Goal: Transaction & Acquisition: Purchase product/service

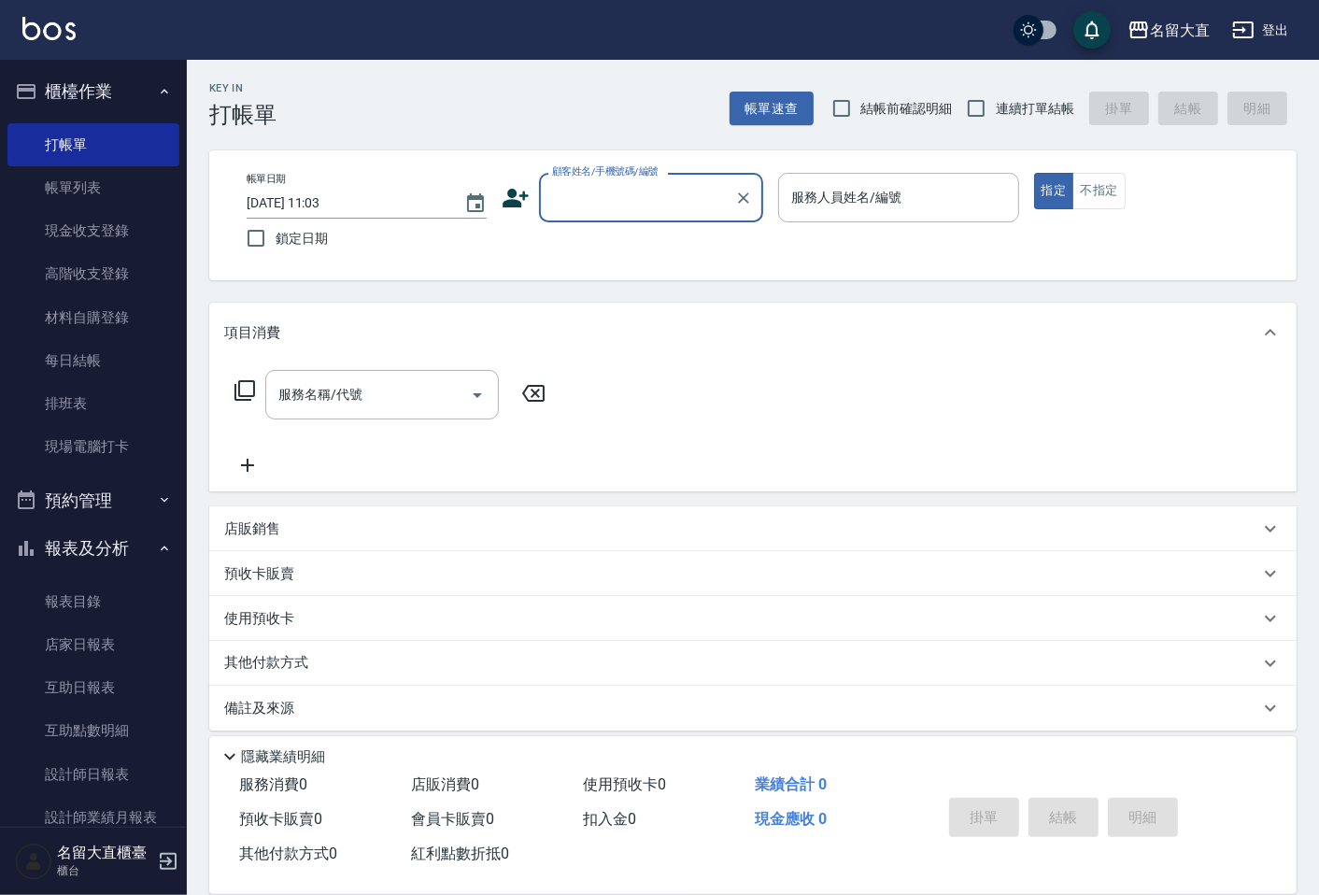
click at [614, 193] on input "顧客姓名/手機號碼/編號" at bounding box center [636, 197] width 179 height 33
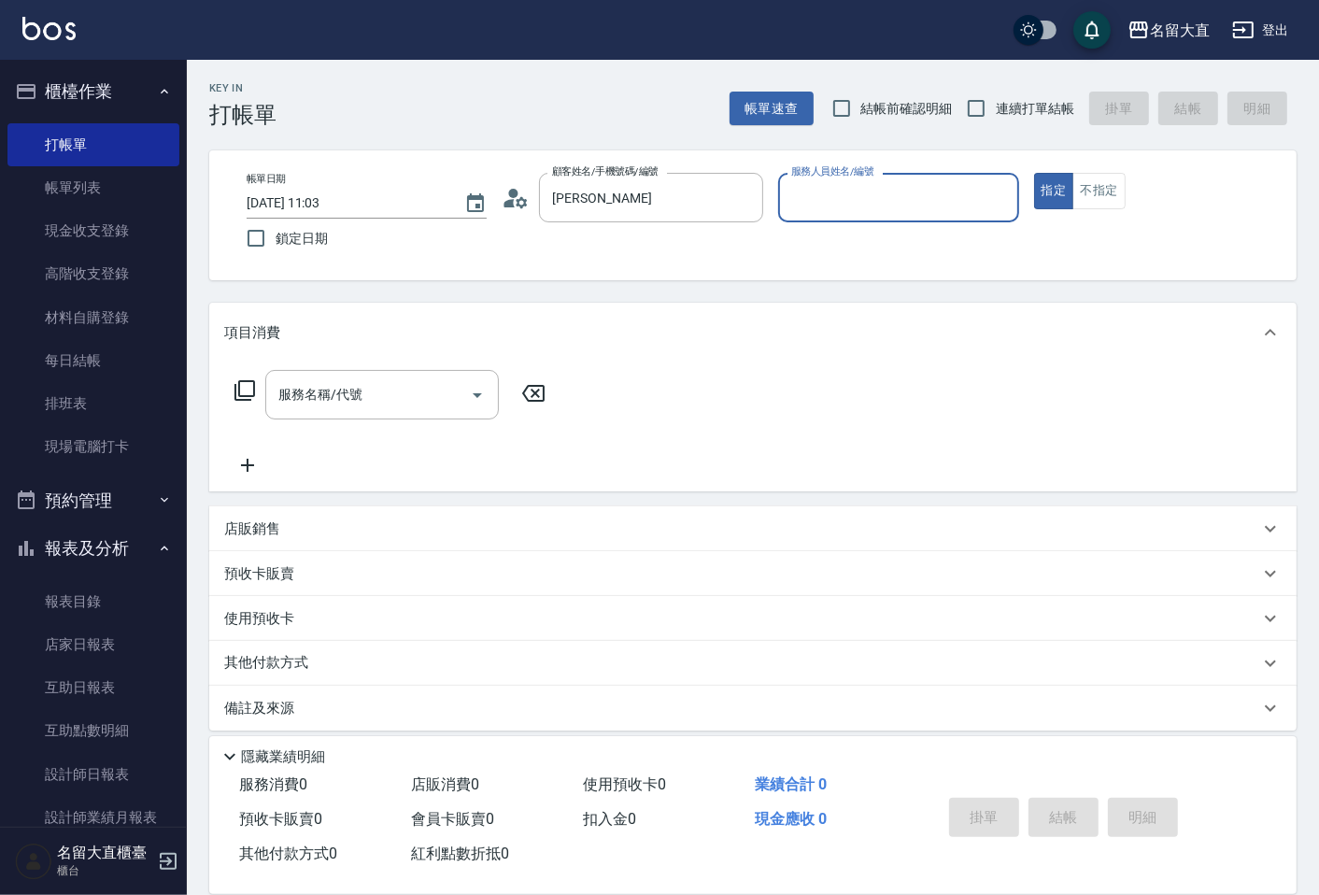
type input "新客人 姓名未設定/[PERSON_NAME]/null"
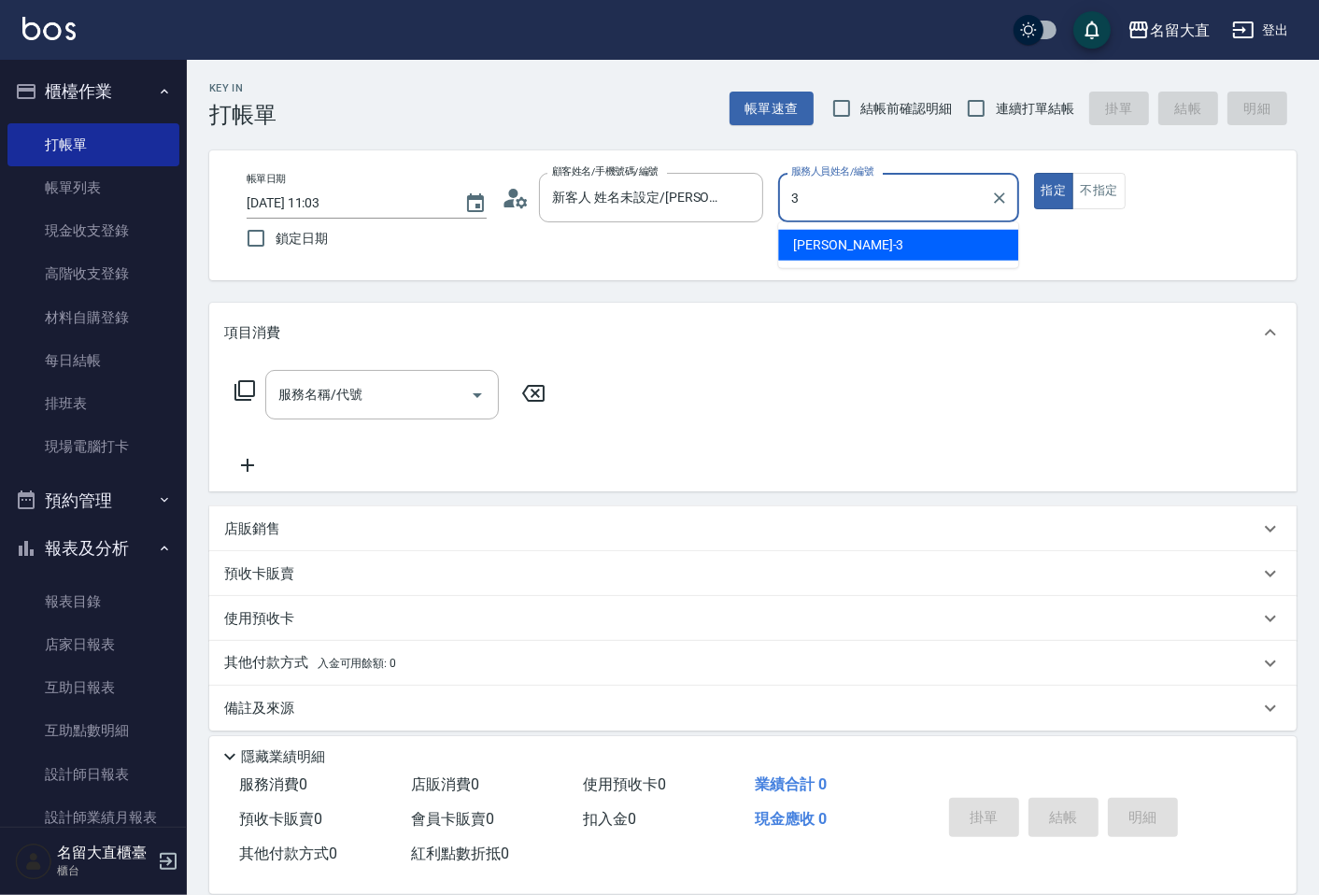
type input "[PERSON_NAME]3"
type button "true"
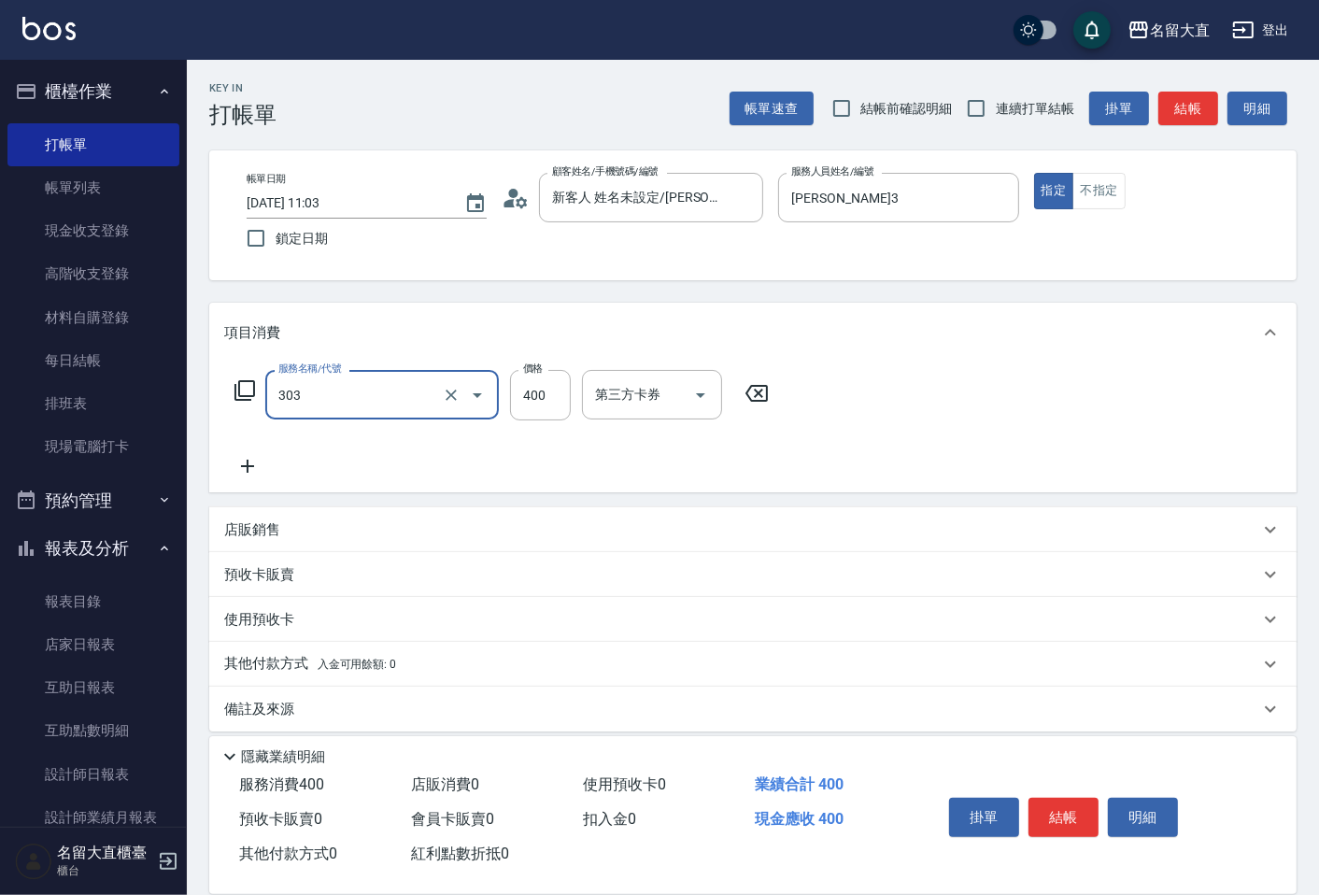
type input "剪髮(C級)(303)"
type input "300"
click at [968, 103] on input "連續打單結帳" at bounding box center [976, 108] width 39 height 39
checkbox input "true"
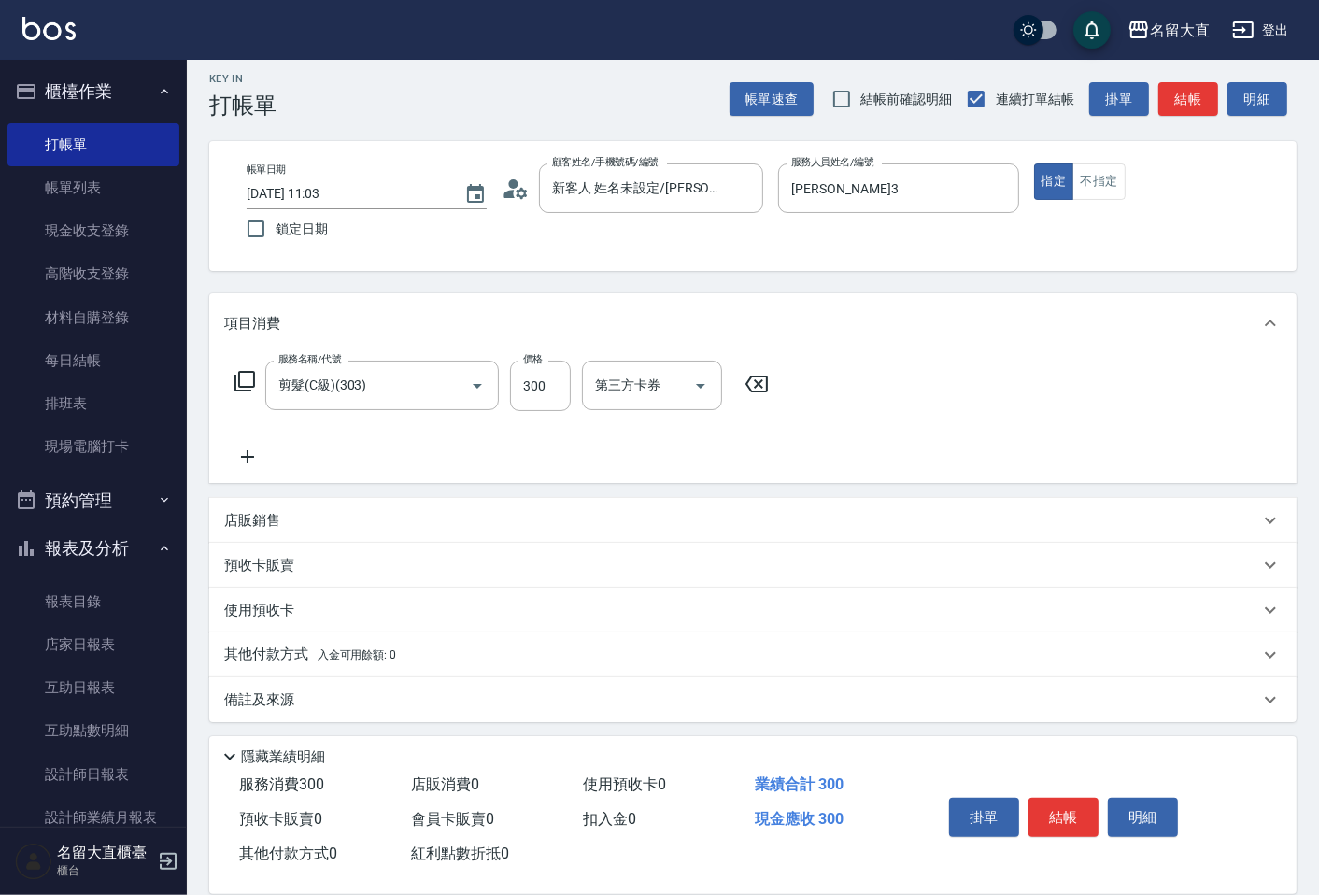
scroll to position [13, 0]
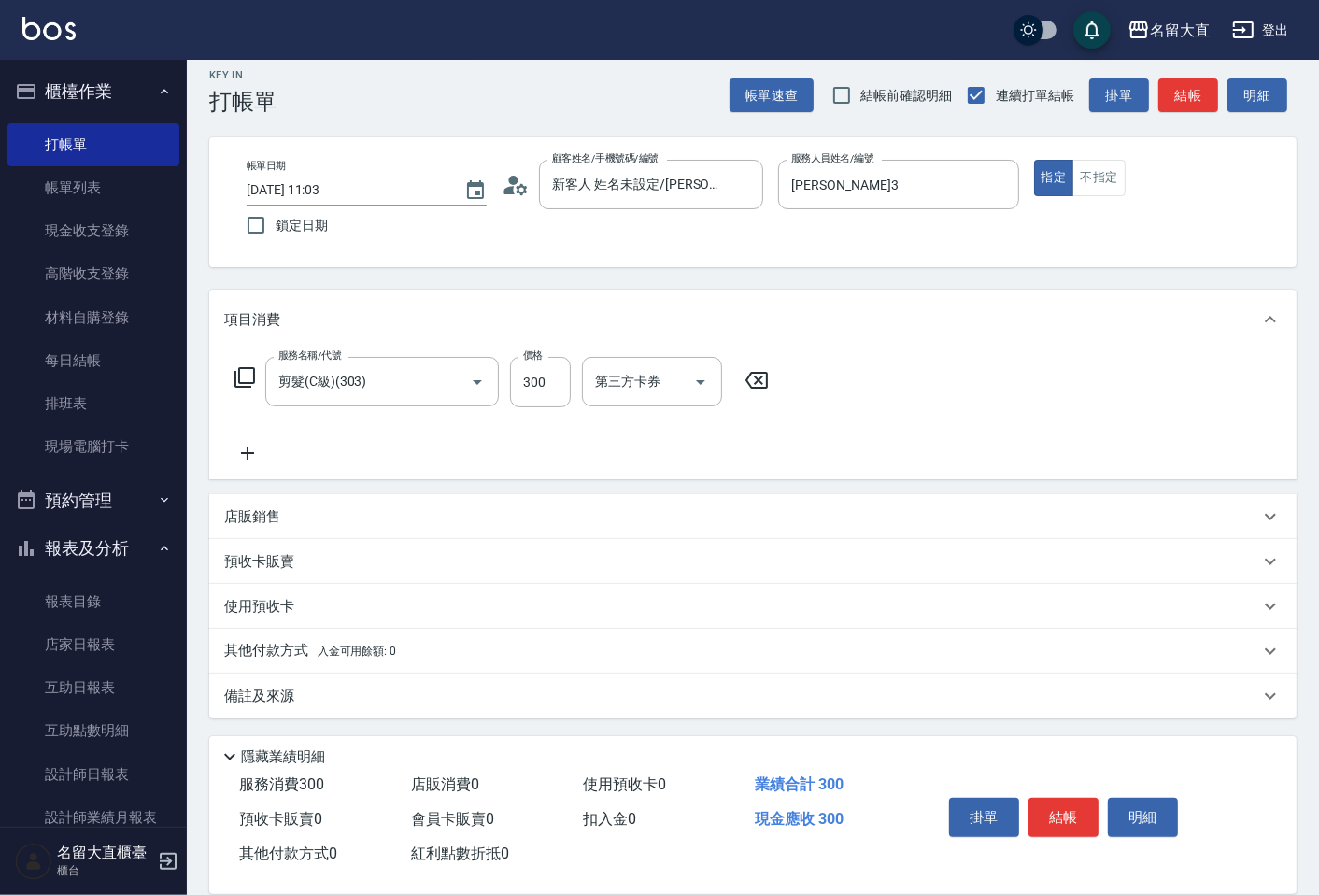
click at [265, 712] on div "備註及來源" at bounding box center [752, 696] width 1087 height 45
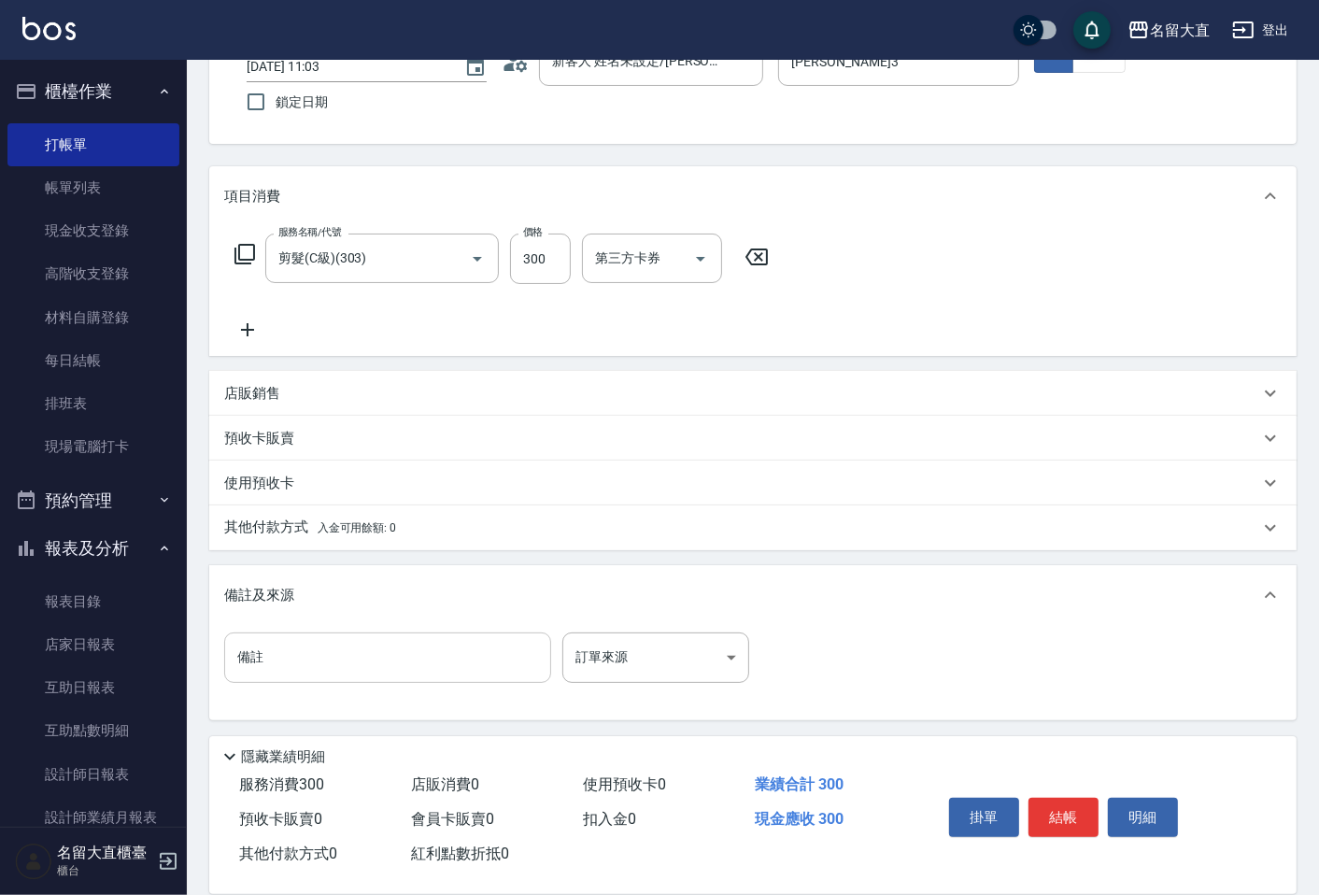
scroll to position [137, 0]
click at [288, 656] on input "備註" at bounding box center [387, 656] width 327 height 50
type input "弟弟"
click at [1040, 798] on button "結帳" at bounding box center [1063, 817] width 70 height 39
type input "[DATE] 12:37"
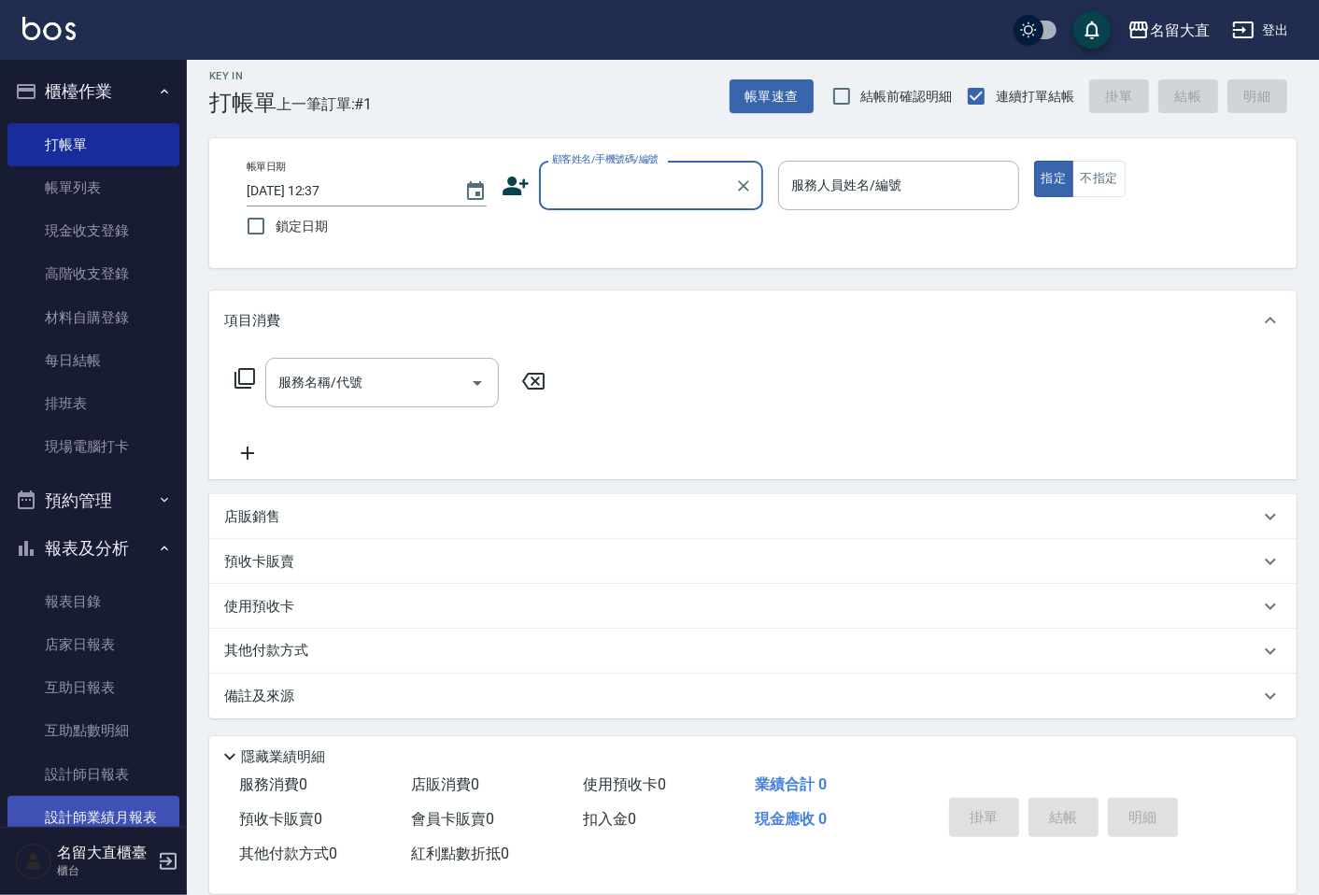
scroll to position [222, 0]
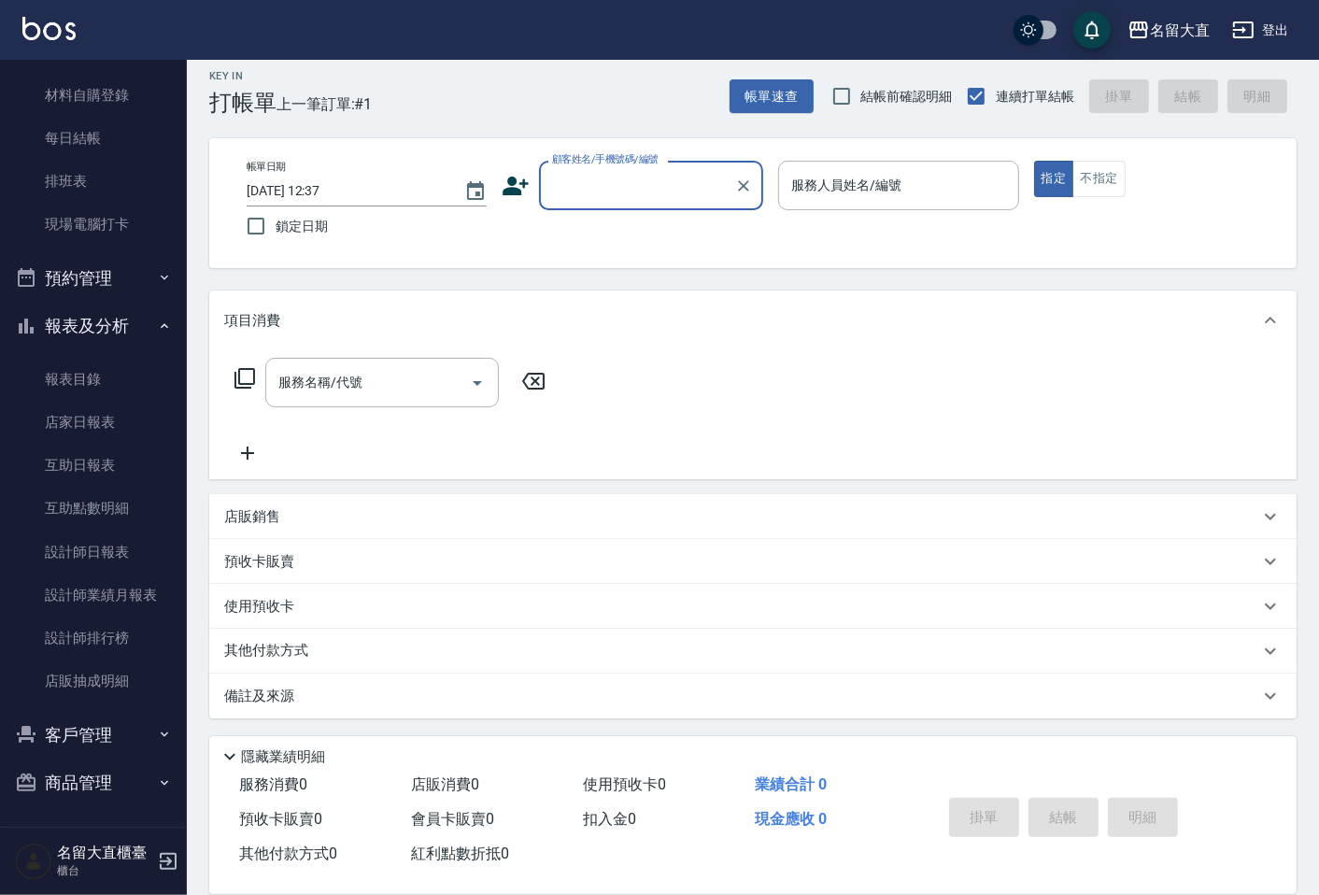
click at [57, 711] on button "客戶管理" at bounding box center [93, 735] width 172 height 49
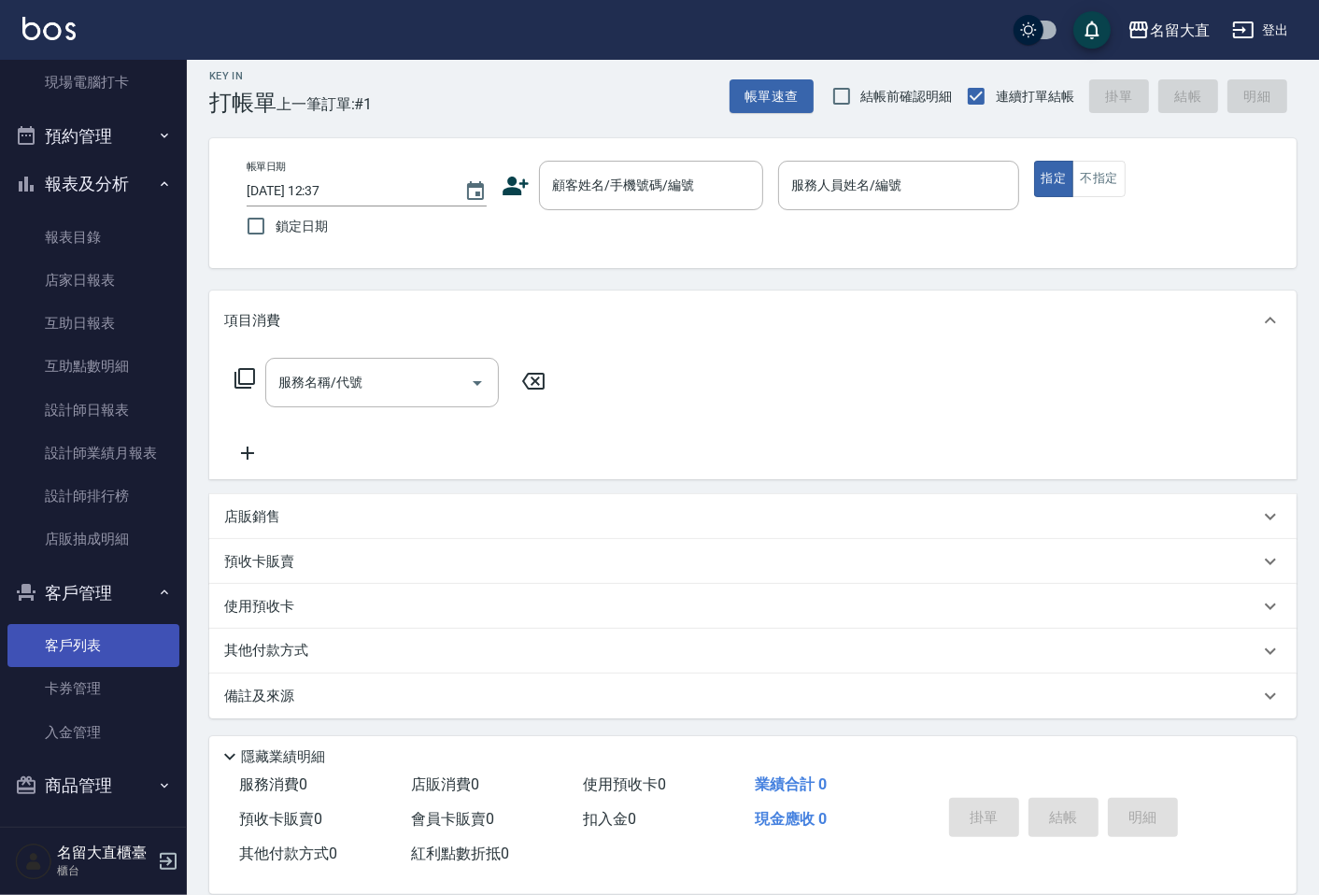
scroll to position [367, 0]
click at [71, 645] on link "客戶列表" at bounding box center [93, 642] width 172 height 43
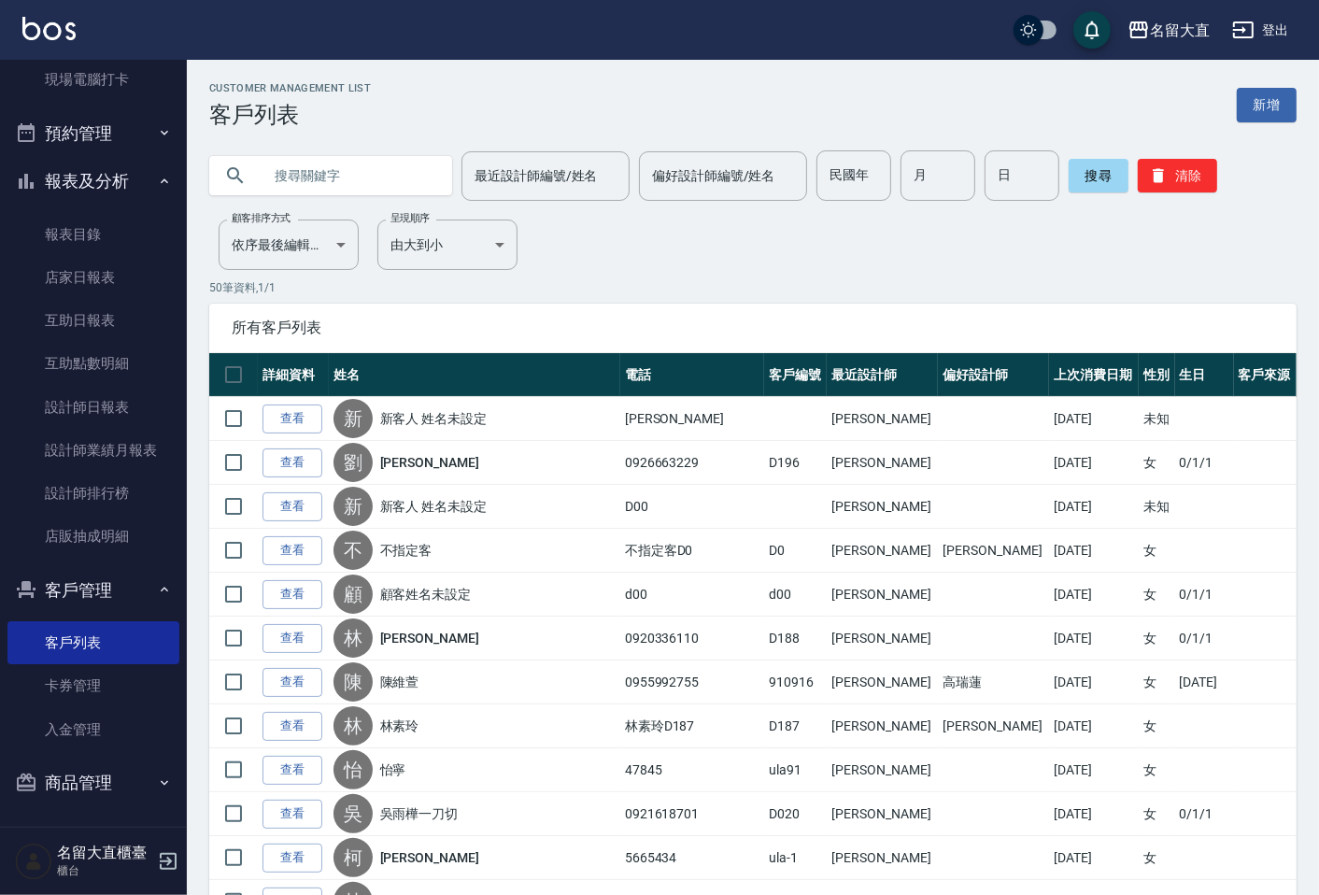
click at [291, 191] on input "text" at bounding box center [350, 175] width 176 height 50
type input "0939514800"
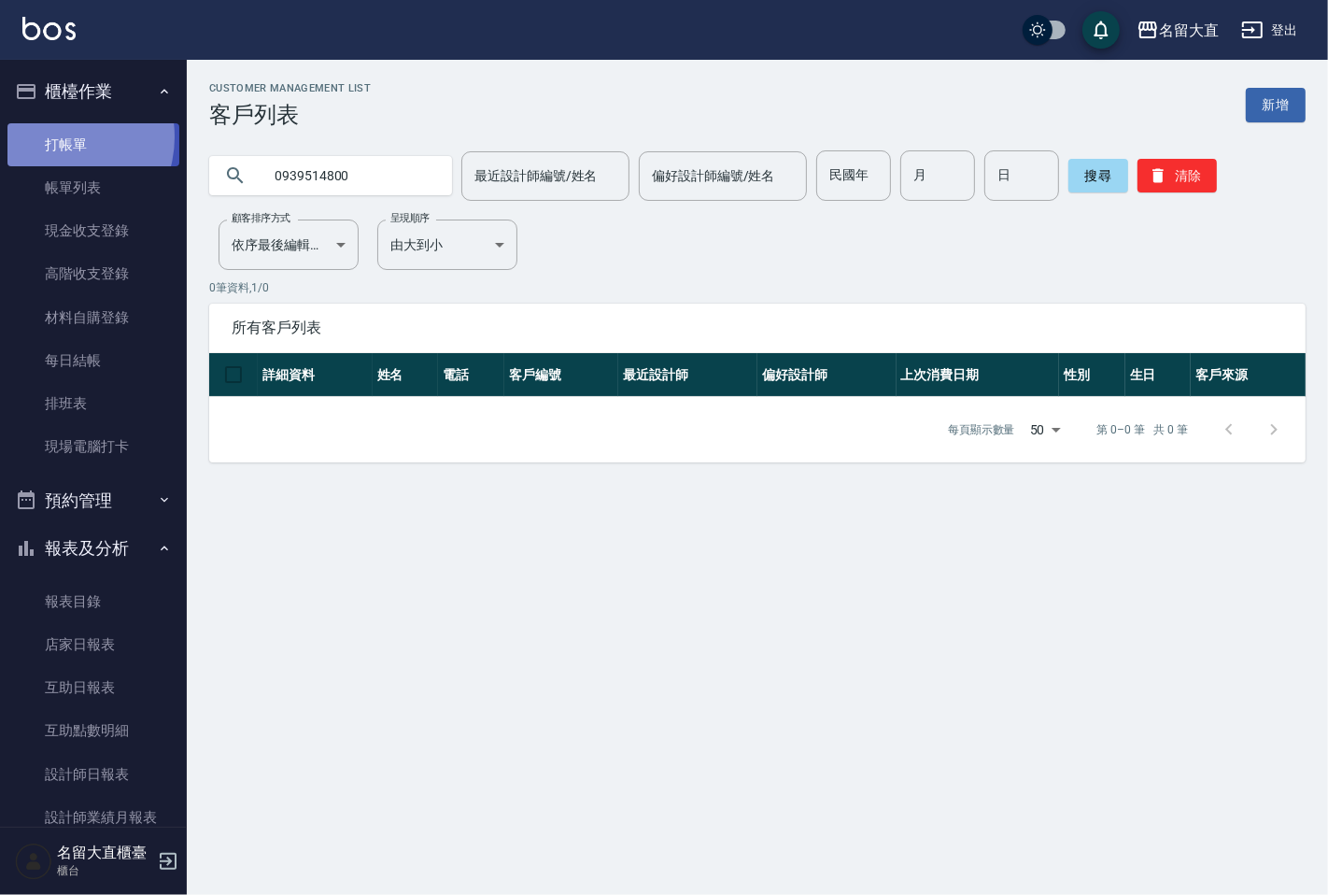
click at [58, 136] on link "打帳單" at bounding box center [93, 144] width 172 height 43
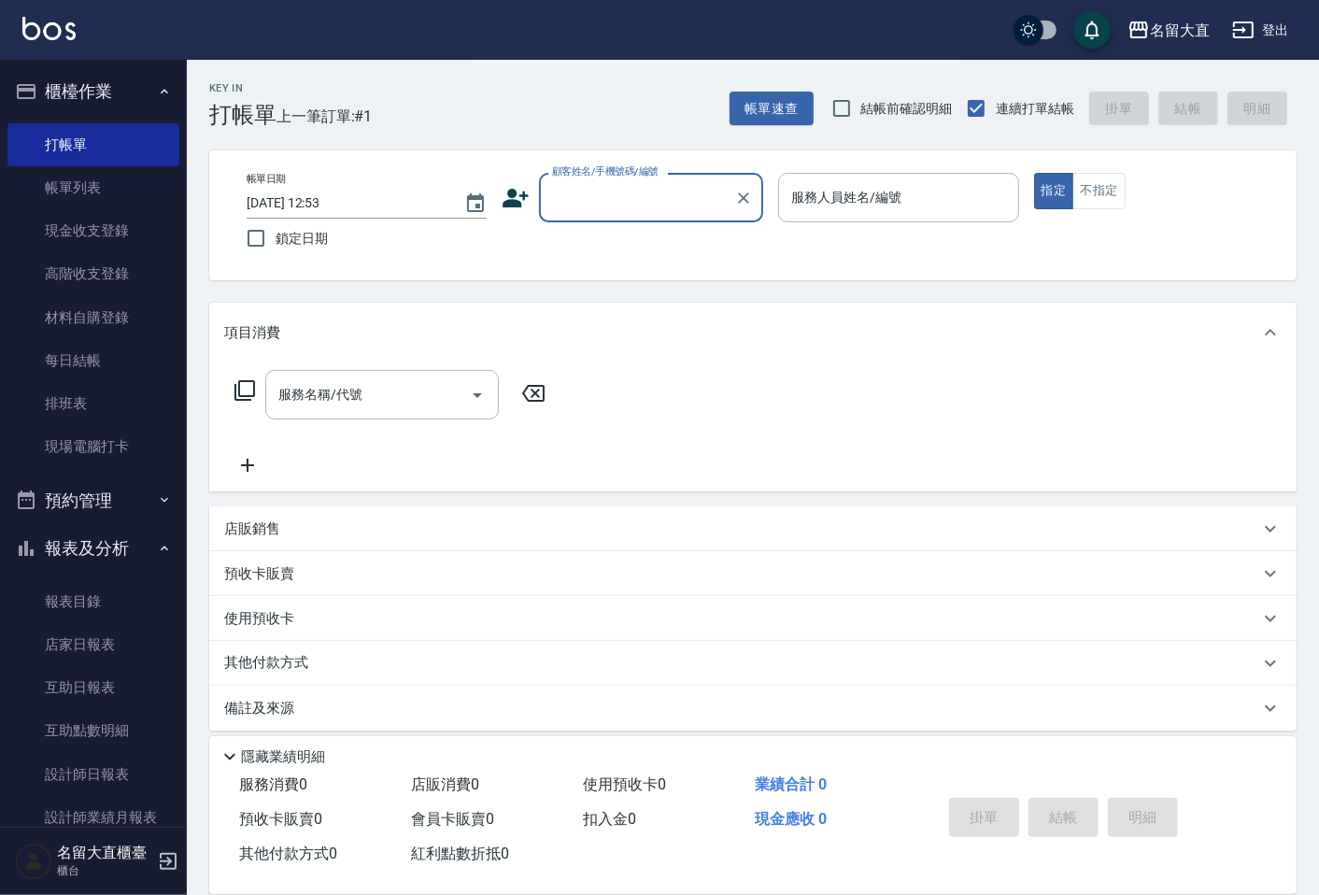
click at [562, 204] on input "顧客姓名/手機號碼/編號" at bounding box center [636, 197] width 179 height 33
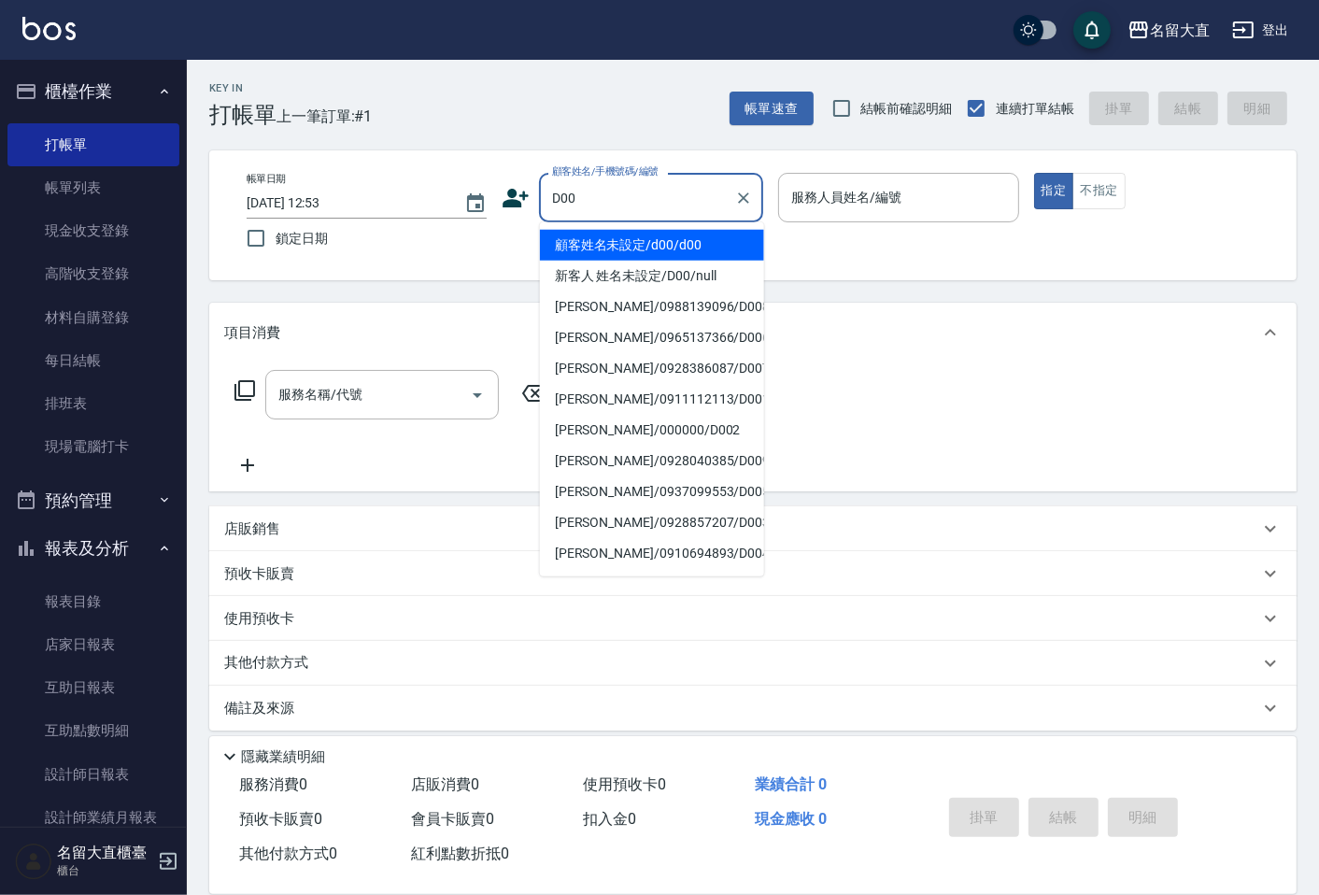
type input "顧客姓名未設定/d00/d00"
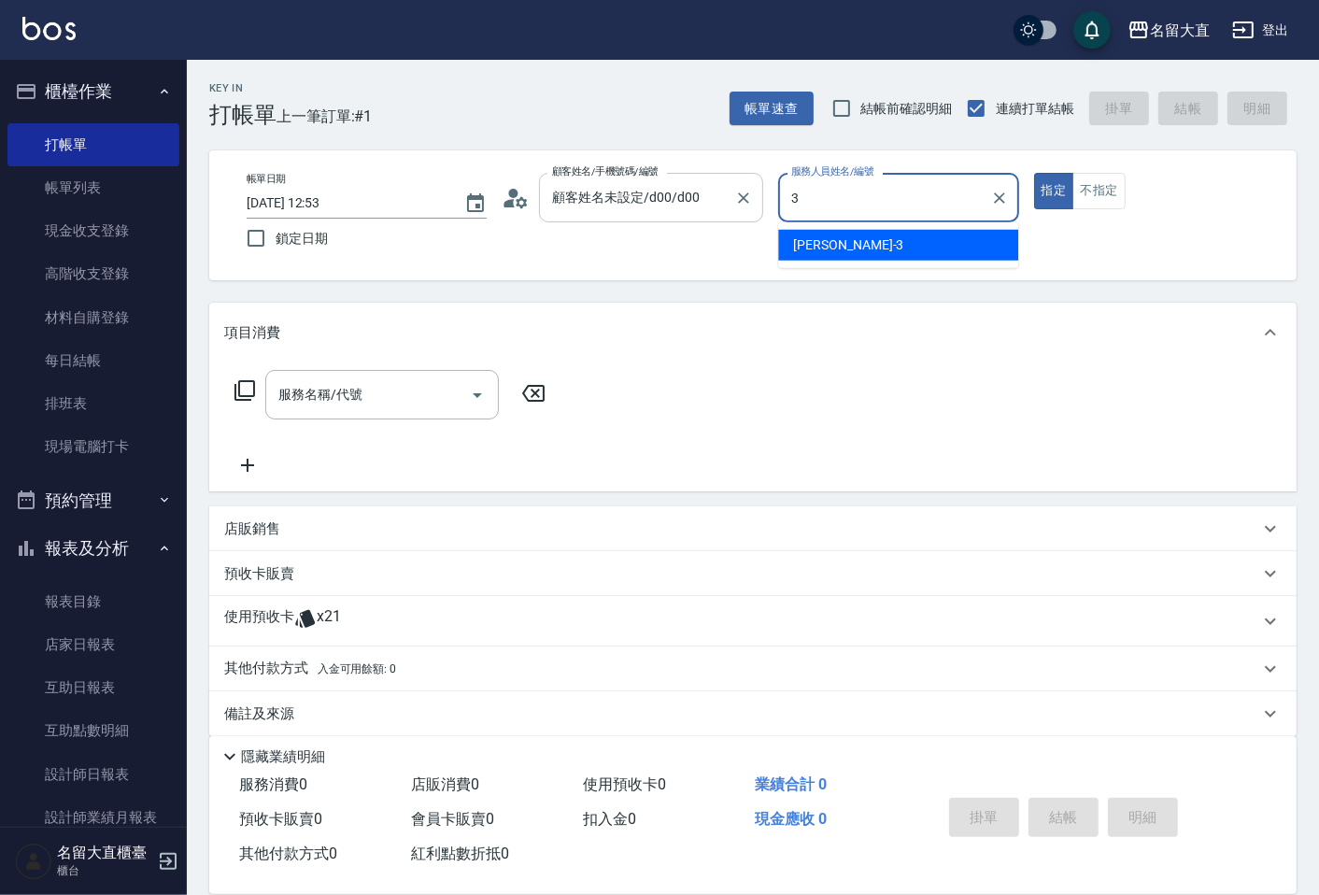
type input "[PERSON_NAME]3"
type button "true"
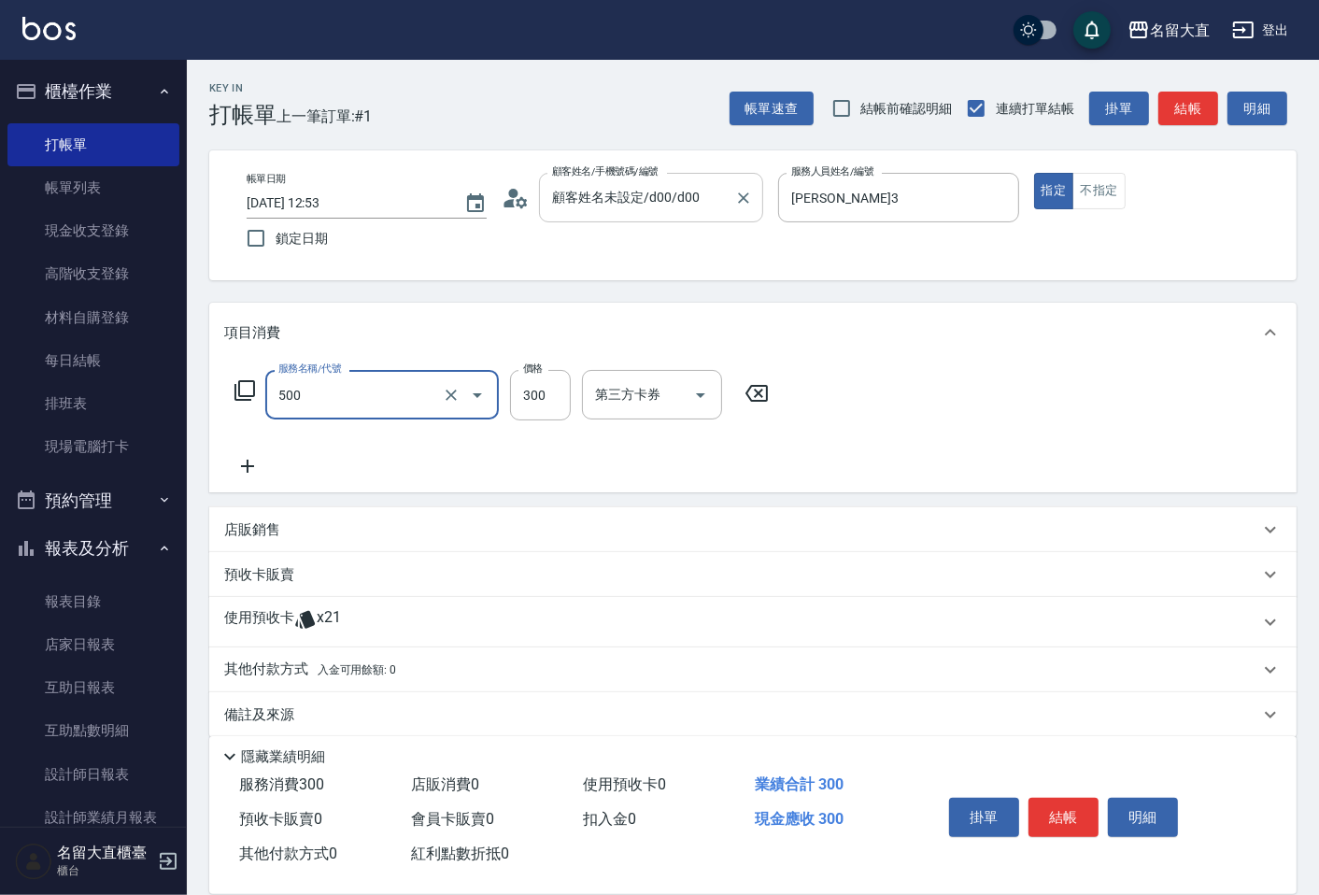
type input "洗髮(500)"
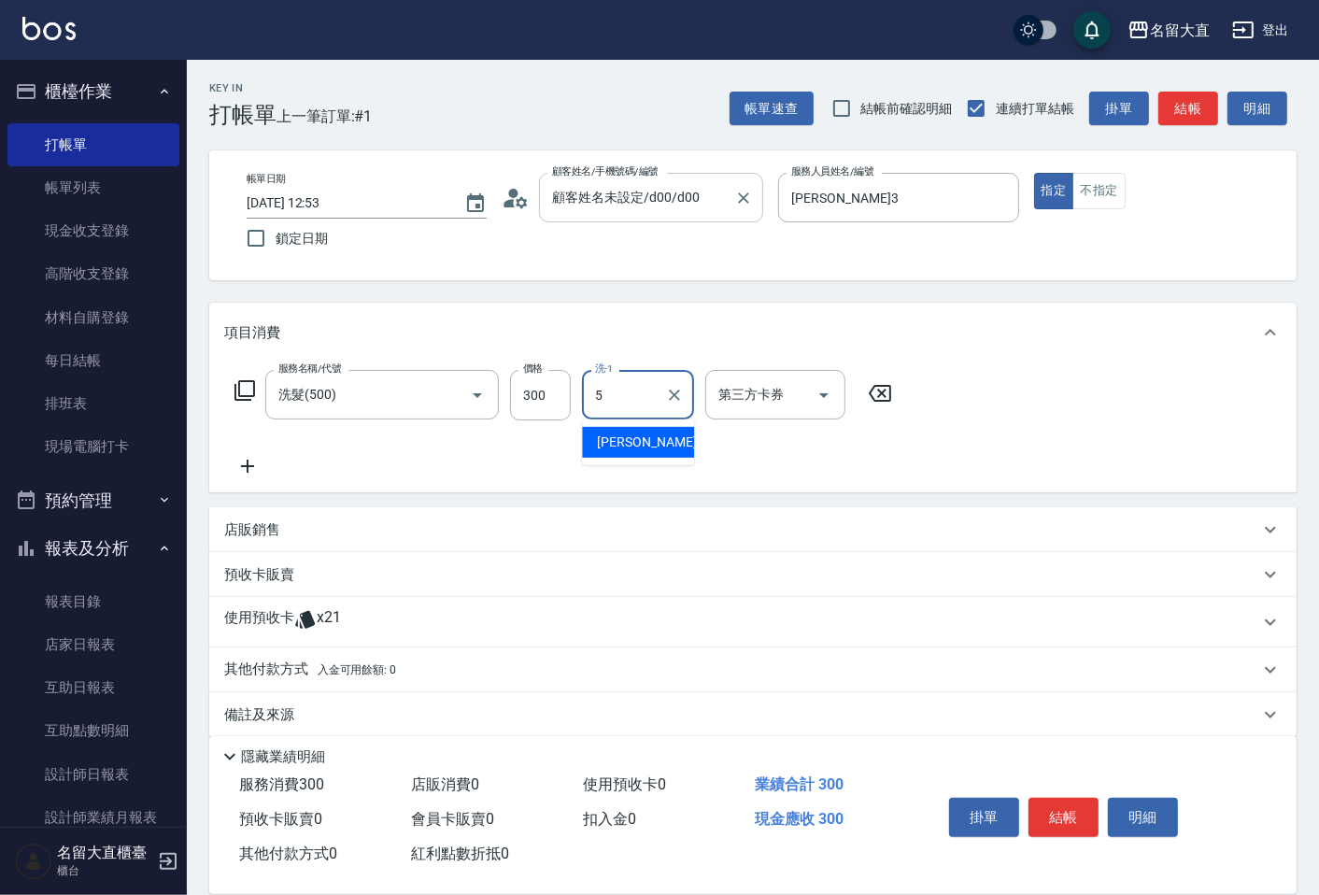
type input "Reese-5"
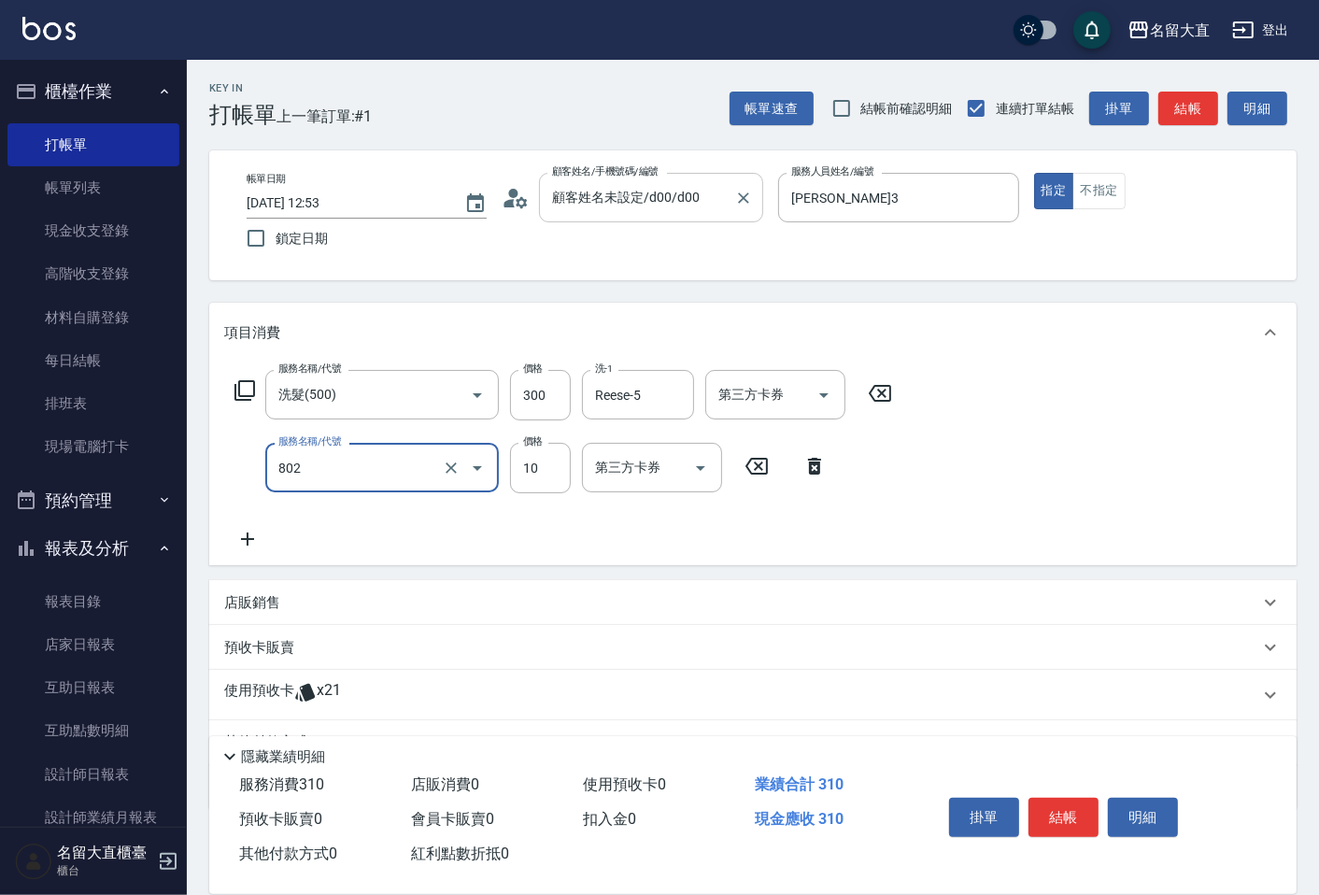
type input "潤絲(802)"
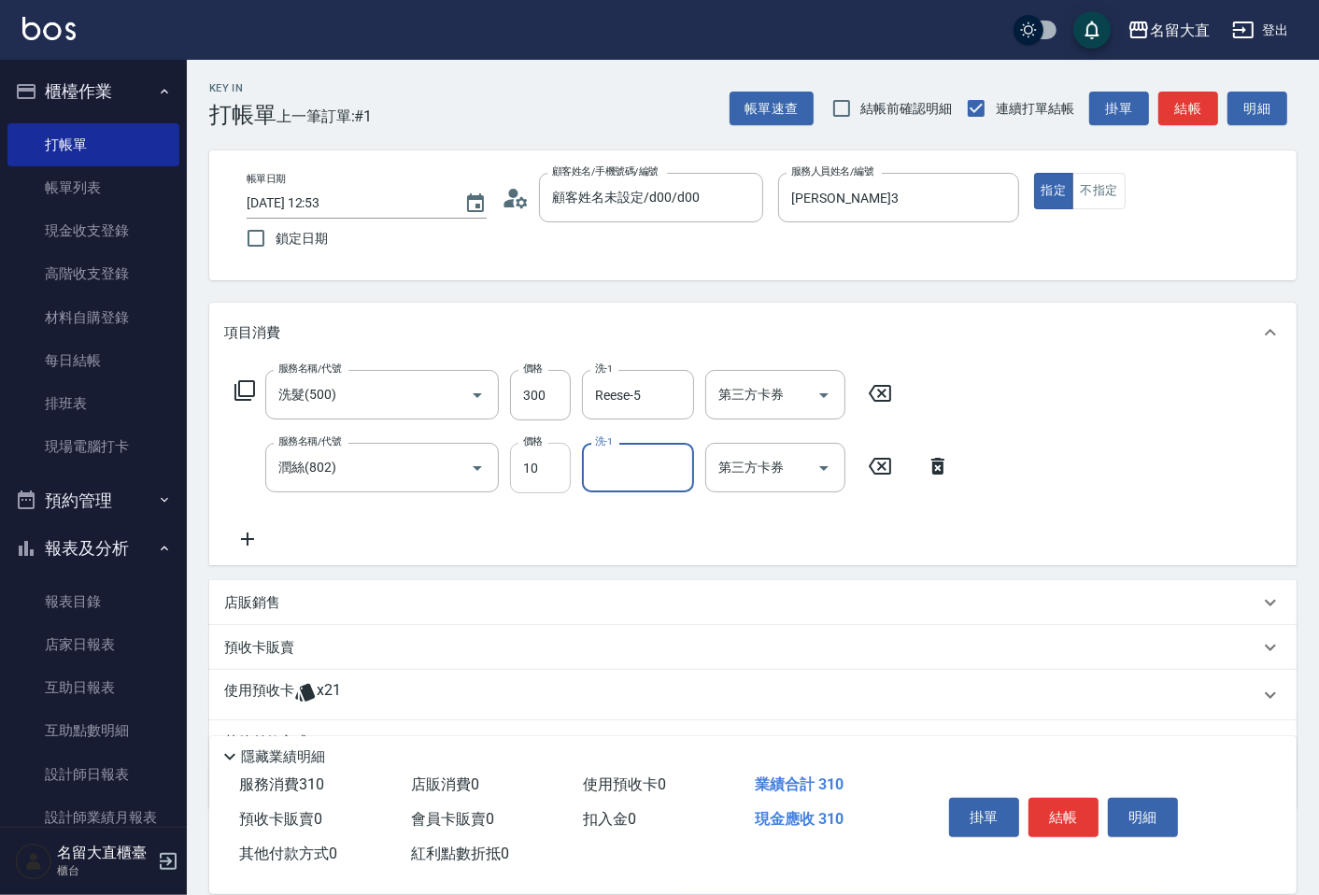
click at [564, 474] on input "10" at bounding box center [540, 468] width 61 height 50
type input "20"
type input "Reese-5"
click at [1171, 104] on button "結帳" at bounding box center [1188, 109] width 60 height 35
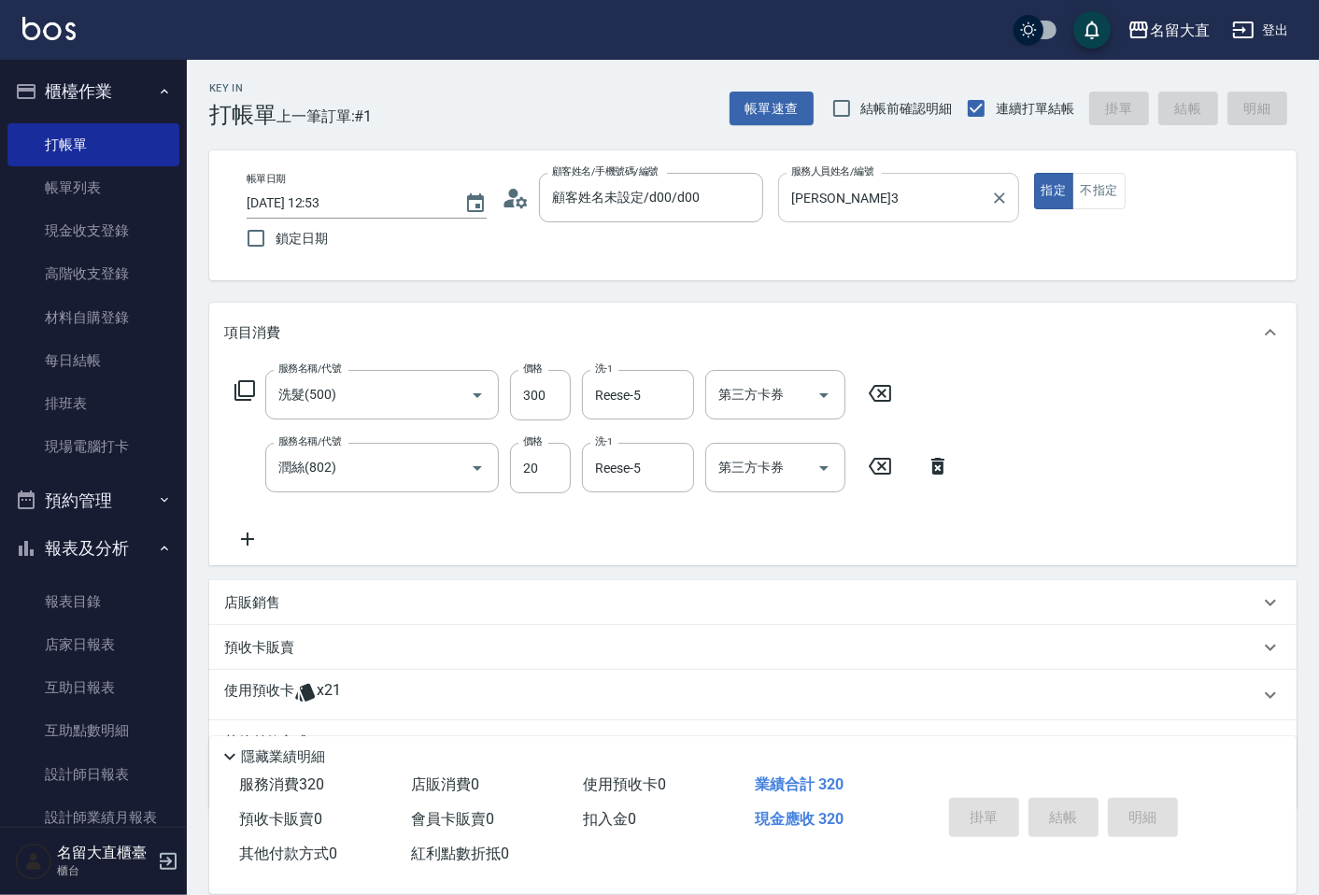
type input "[DATE] 12:54"
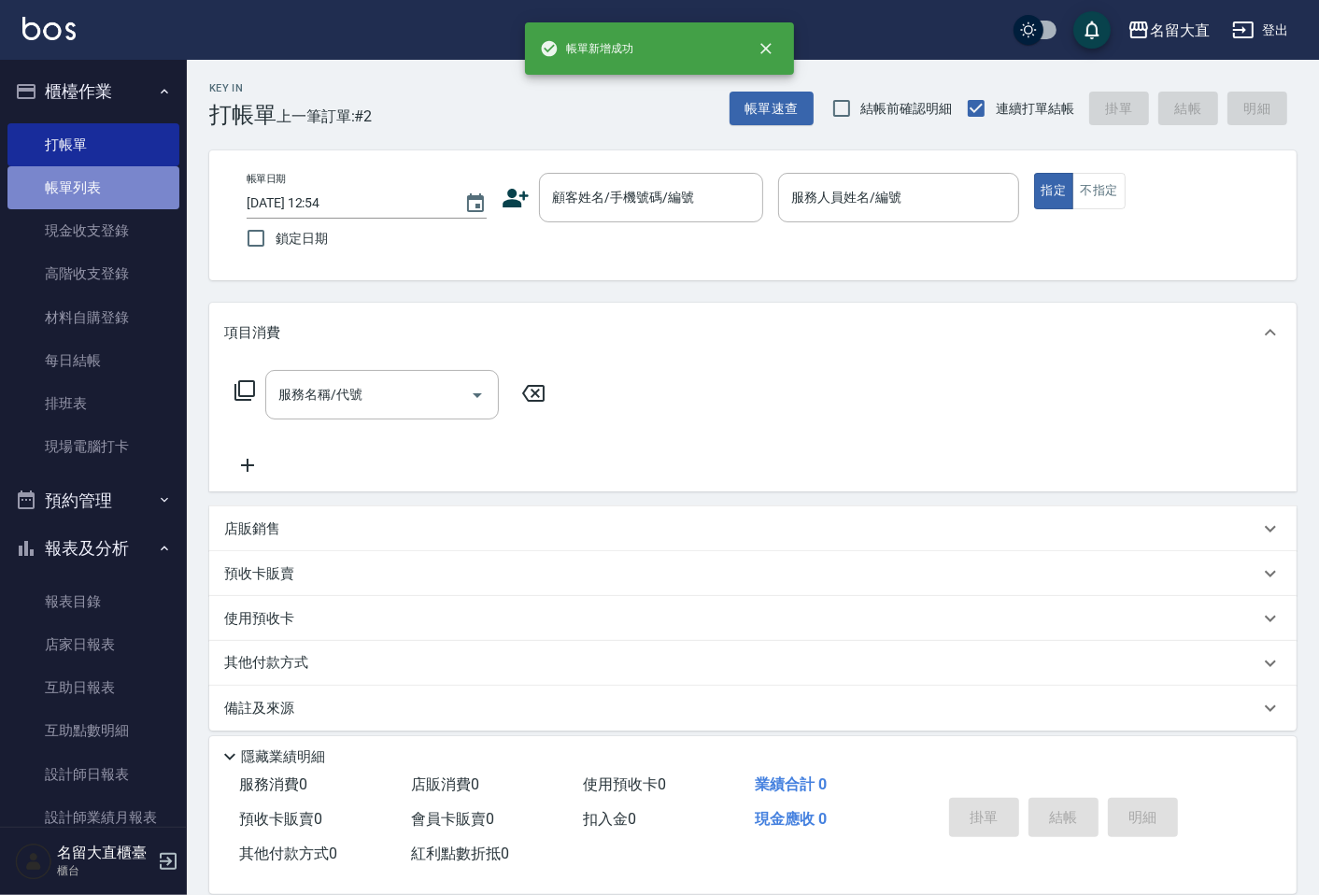
click at [103, 179] on link "帳單列表" at bounding box center [93, 187] width 172 height 43
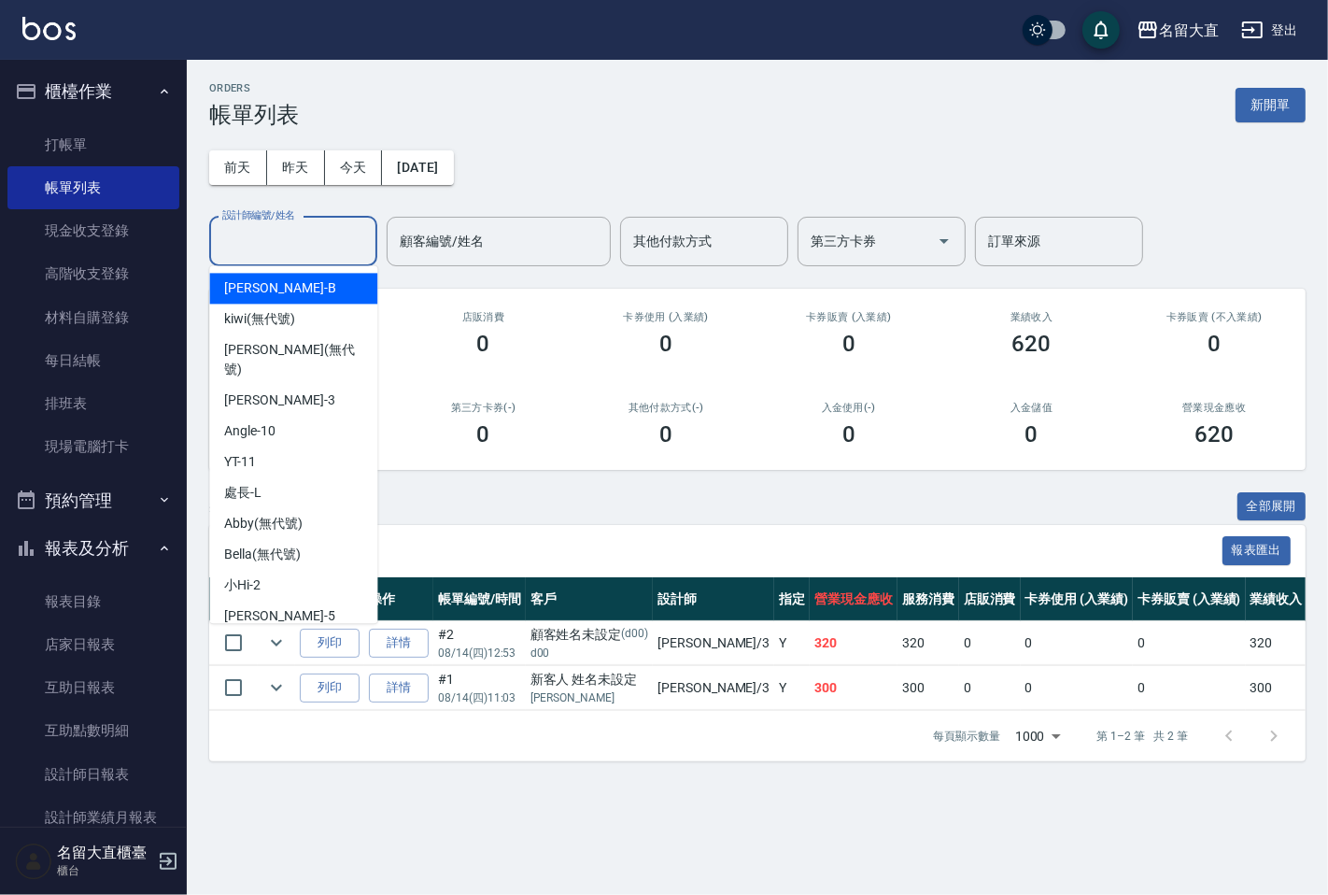
click at [315, 234] on input "設計師編號/姓名" at bounding box center [293, 241] width 151 height 33
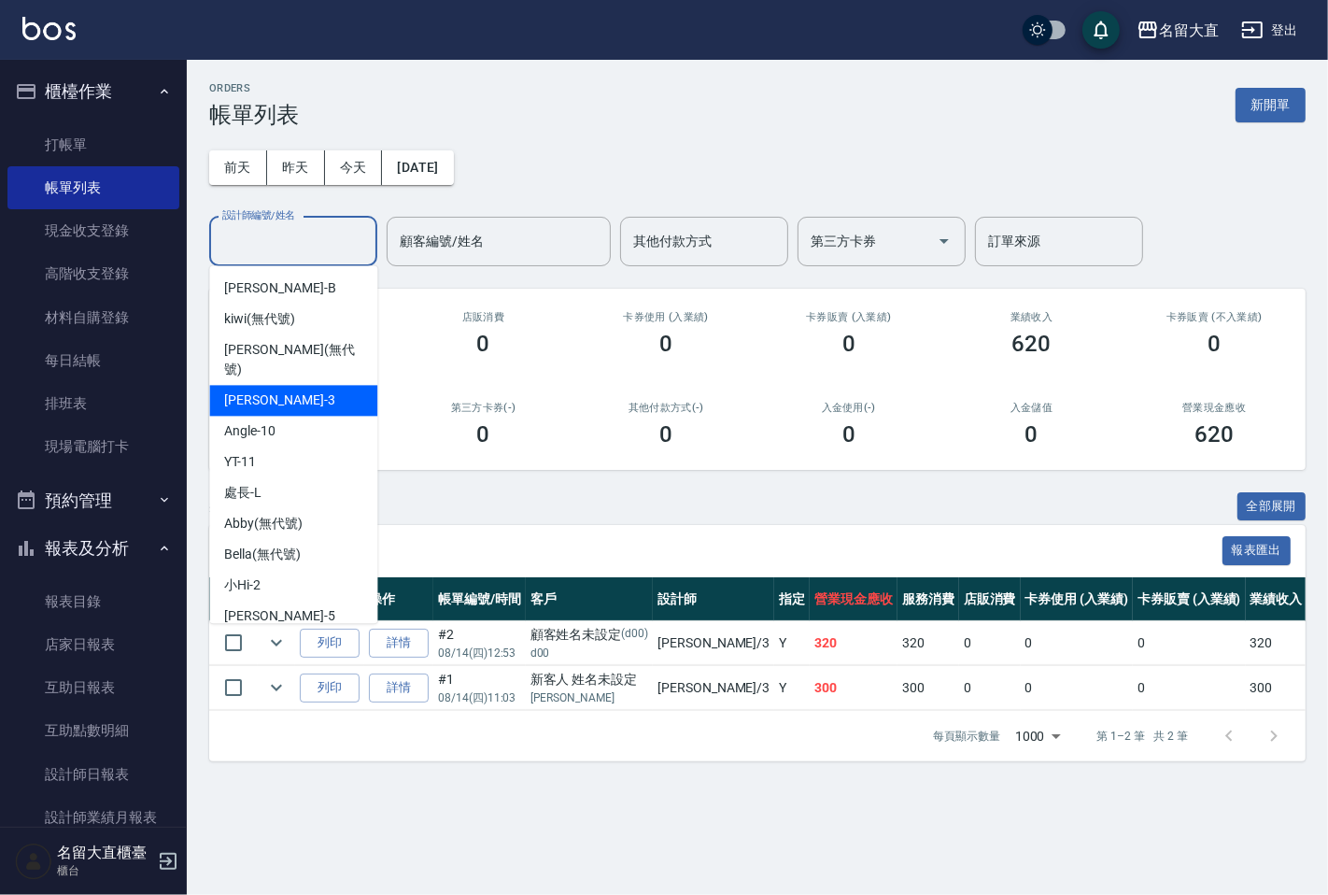
click at [290, 385] on div "[PERSON_NAME]3" at bounding box center [293, 400] width 168 height 31
type input "[PERSON_NAME]3"
